Goal: Navigation & Orientation: Go to known website

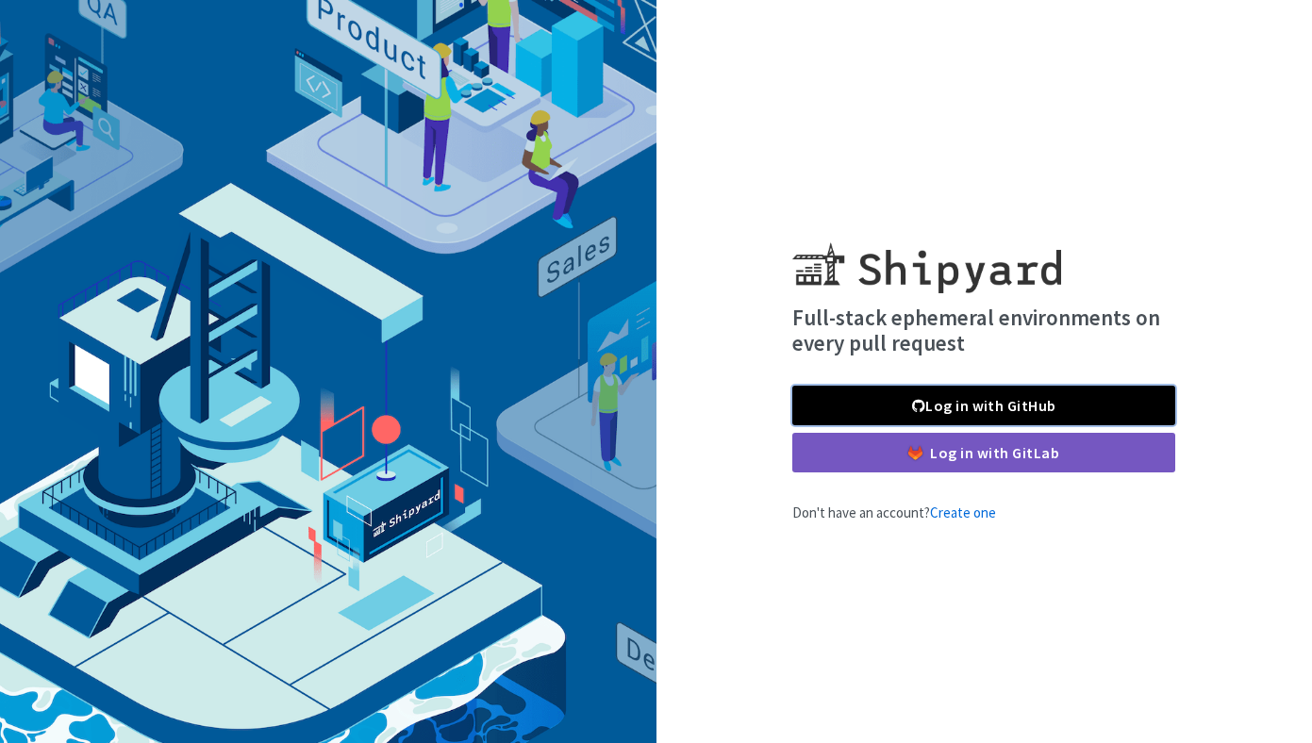
click at [852, 404] on link "Log in with GitHub" at bounding box center [983, 406] width 383 height 40
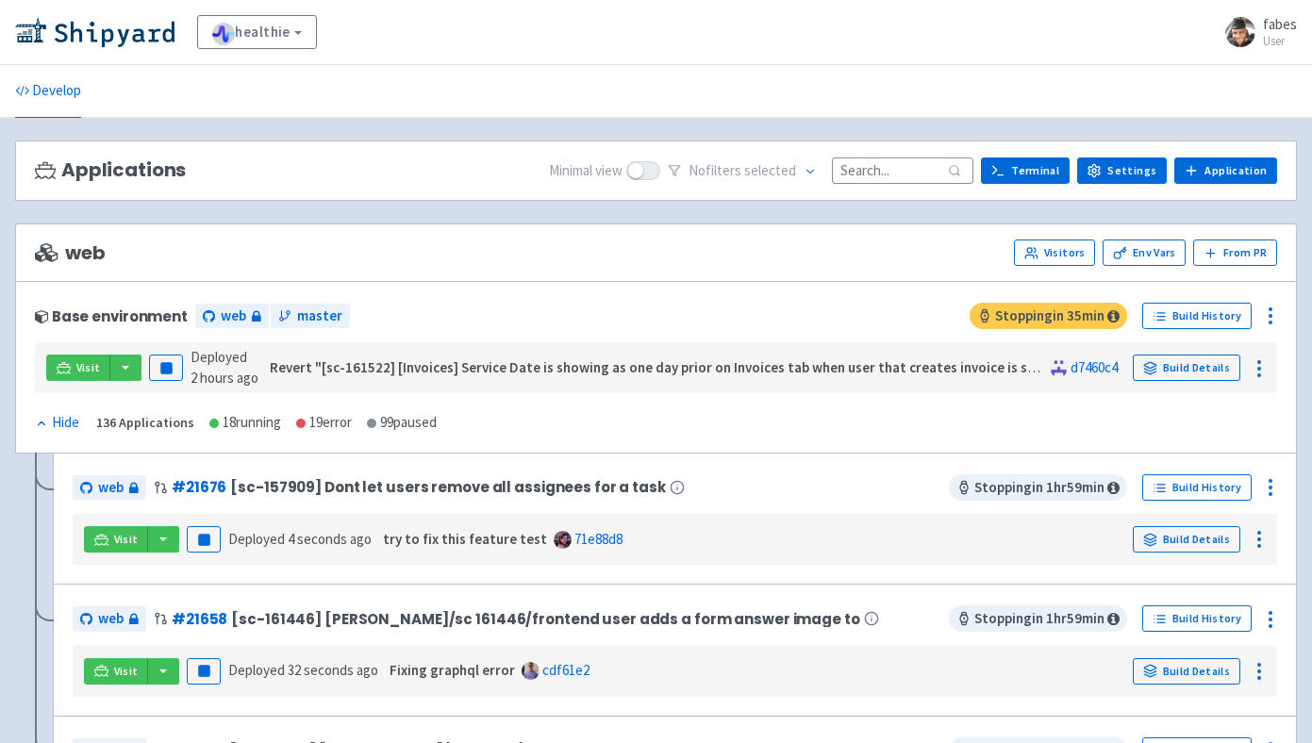
click at [899, 170] on input at bounding box center [902, 169] width 141 height 25
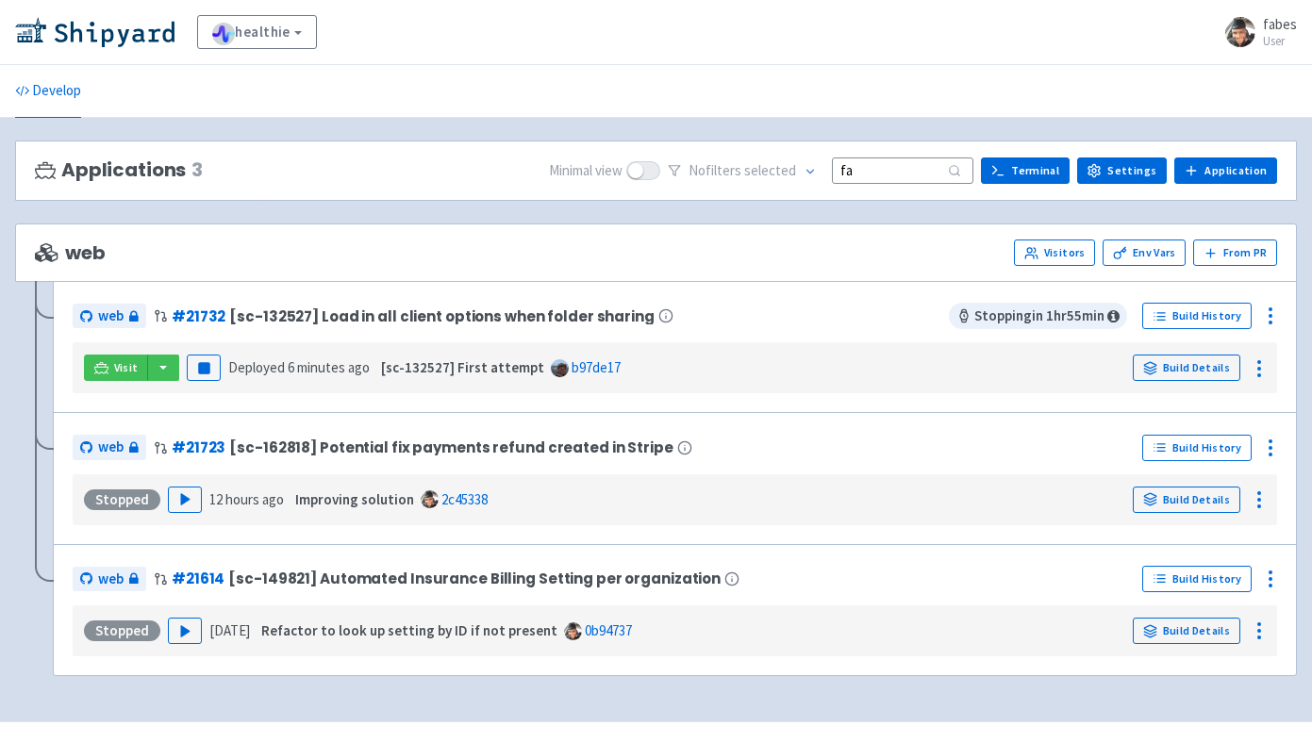
type input "f"
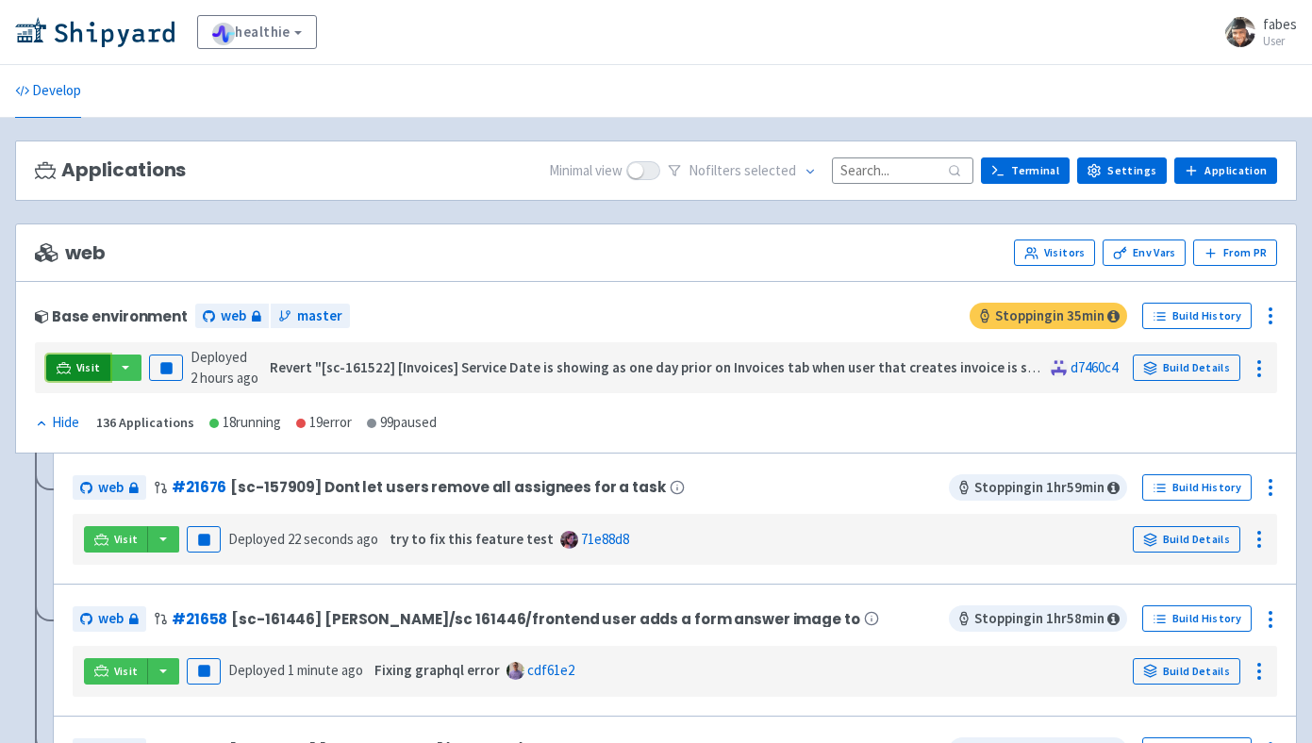
click at [74, 365] on link "Visit" at bounding box center [78, 368] width 64 height 26
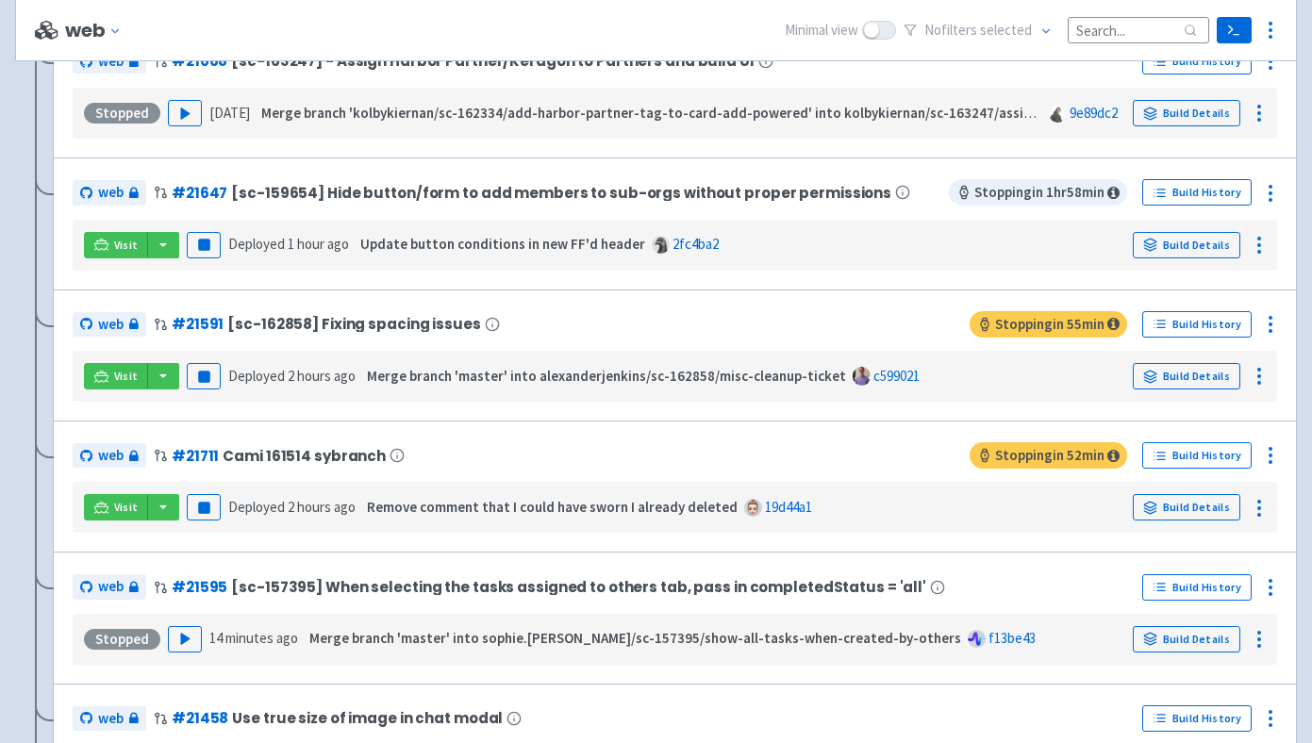
scroll to position [2056, 0]
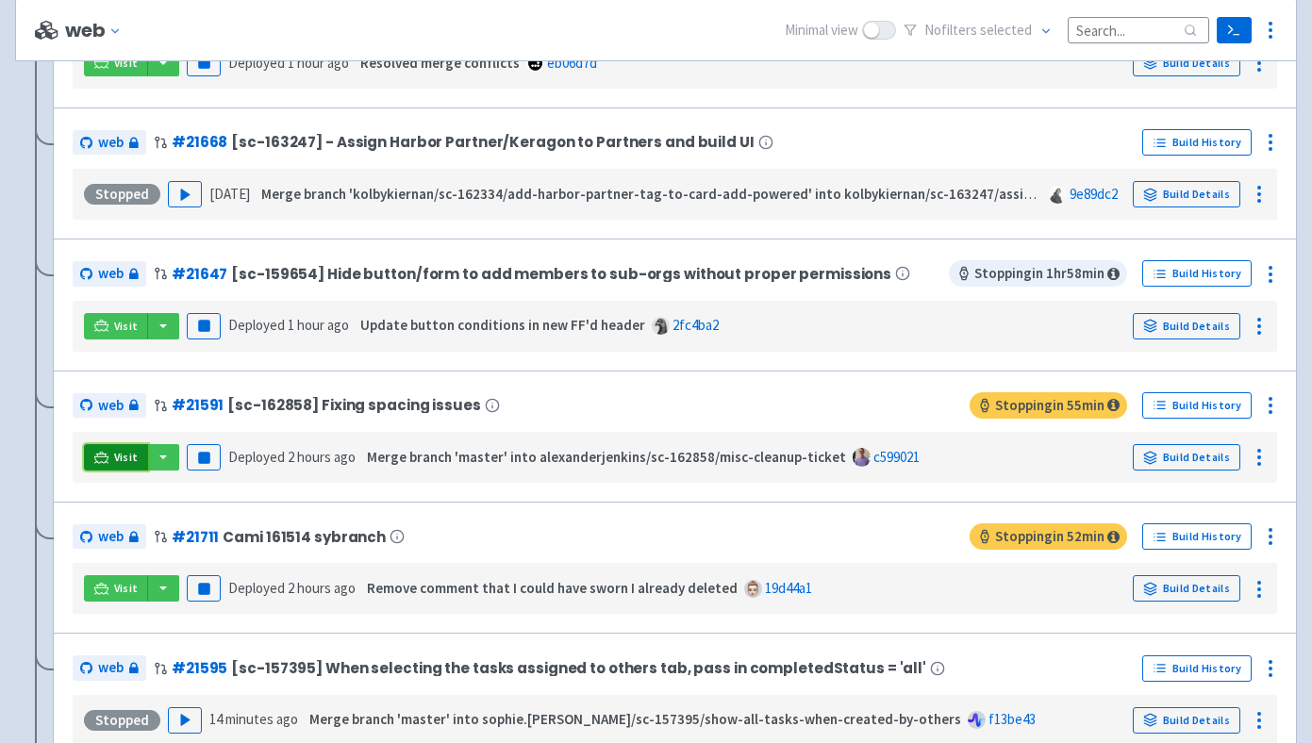
click at [114, 465] on span "Visit" at bounding box center [126, 457] width 25 height 15
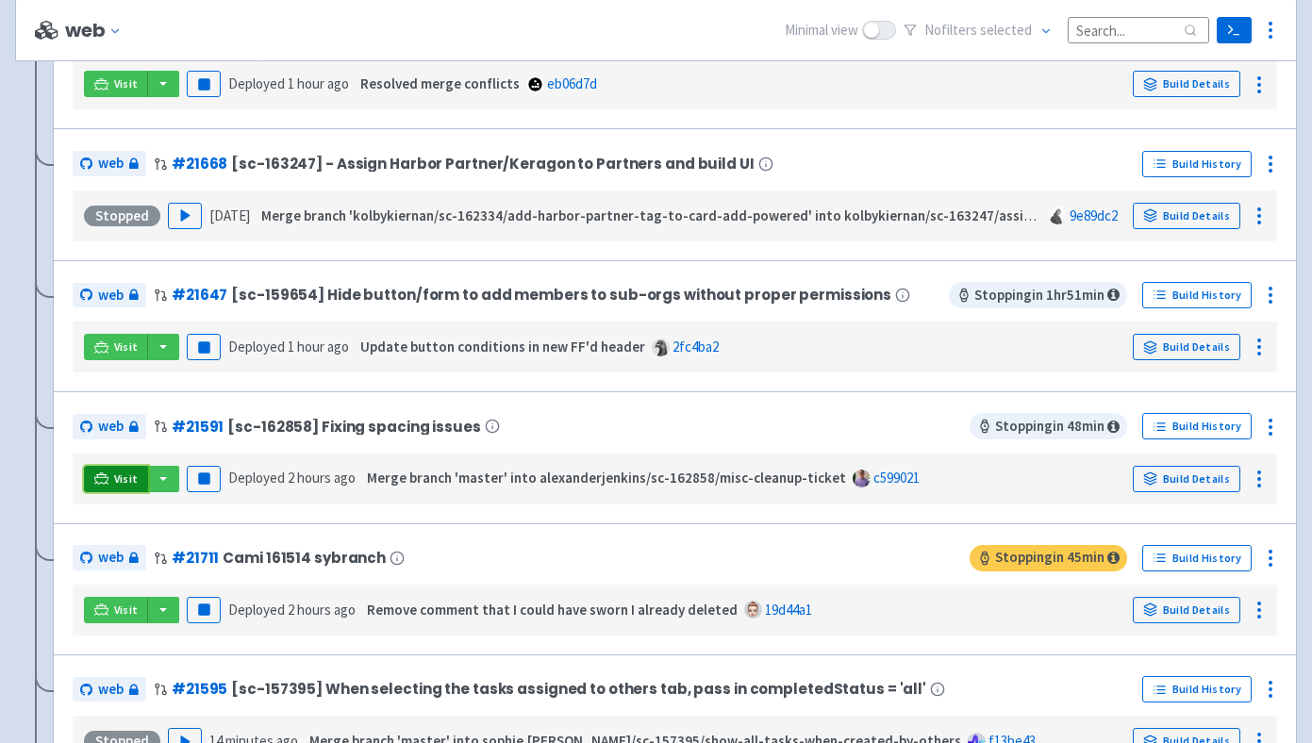
scroll to position [2076, 0]
